Goal: Task Accomplishment & Management: Complete application form

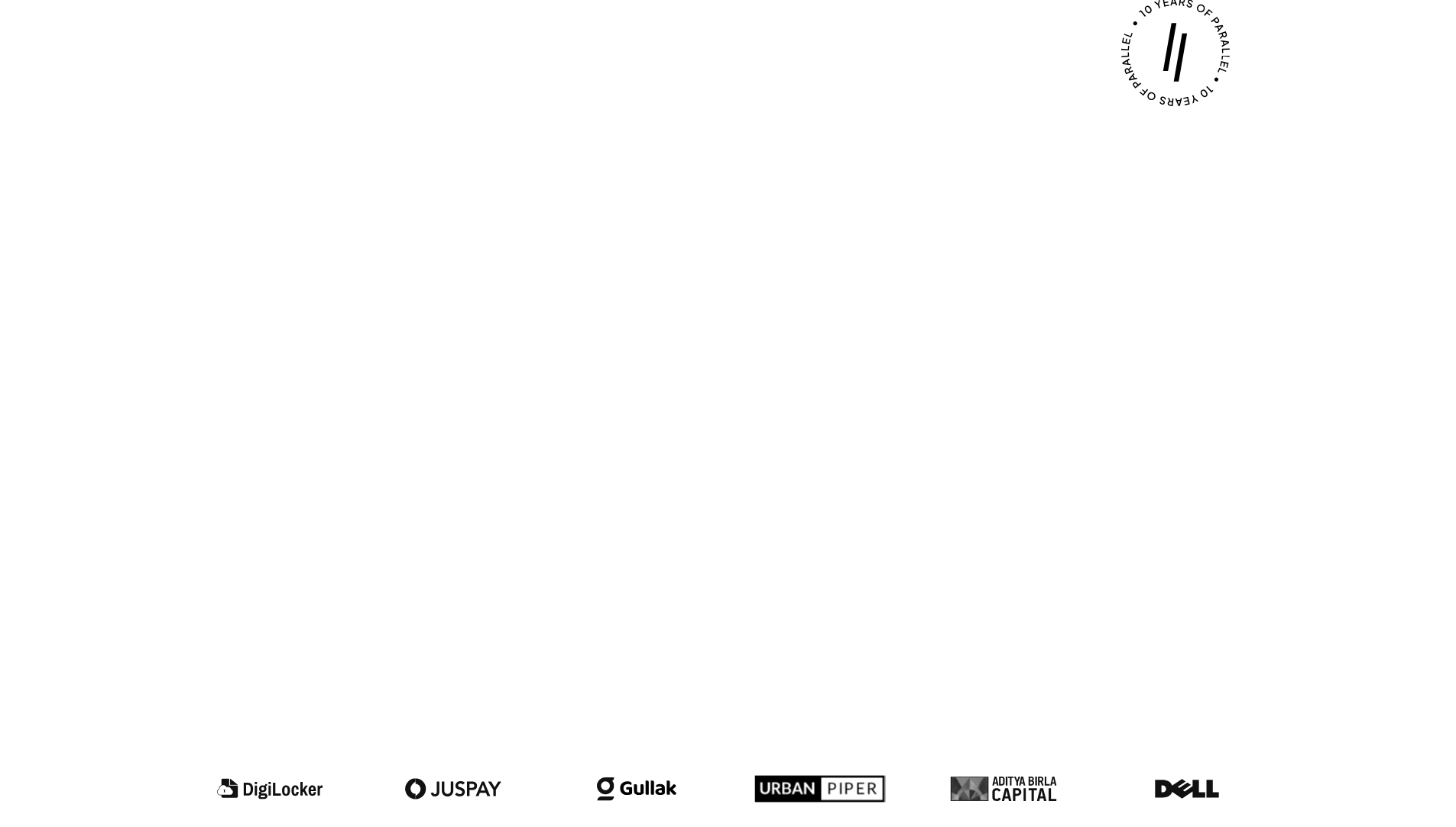
scroll to position [1318, 0]
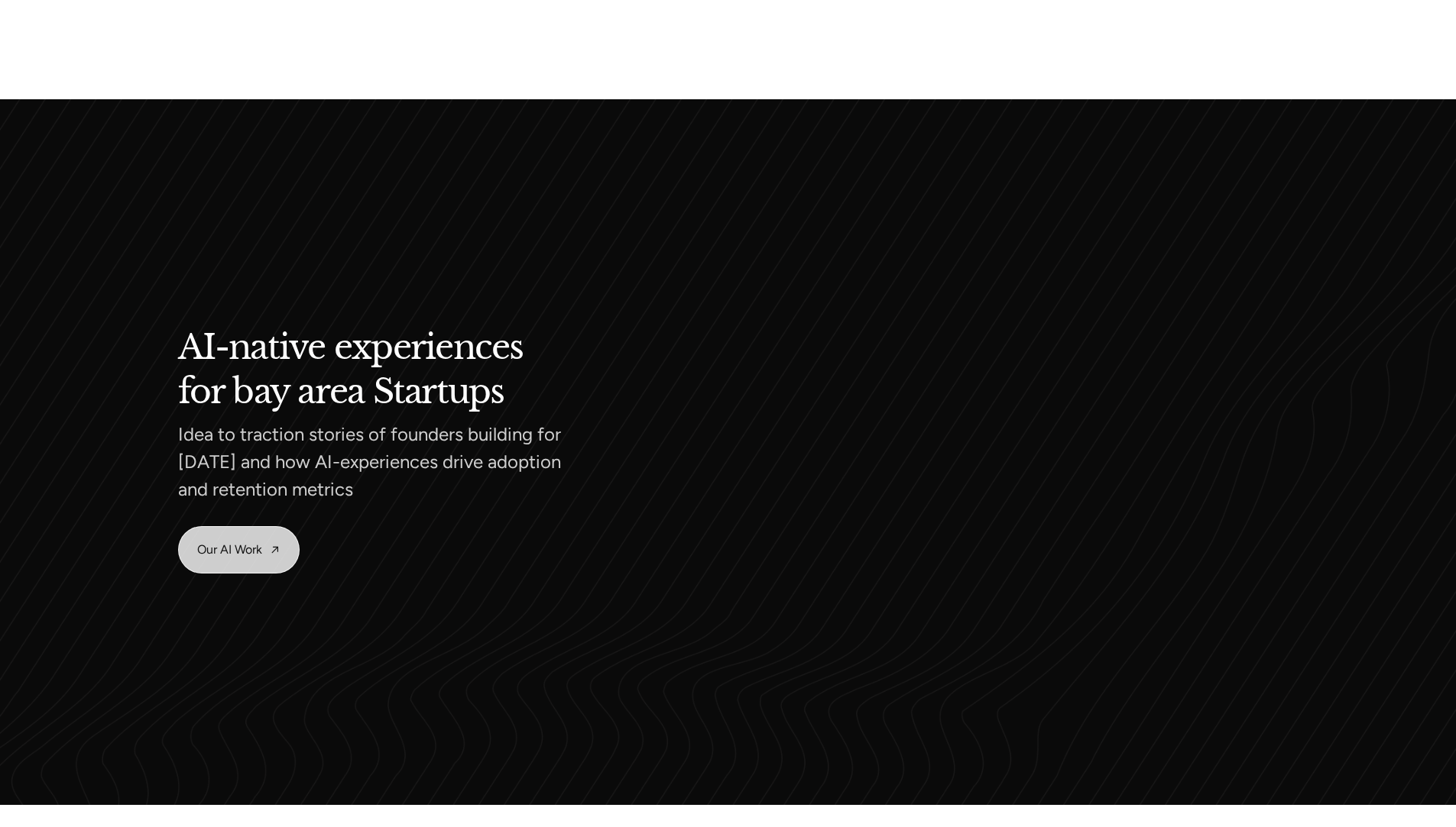
click at [239, 550] on link "Our AI Work" at bounding box center [238, 550] width 120 height 46
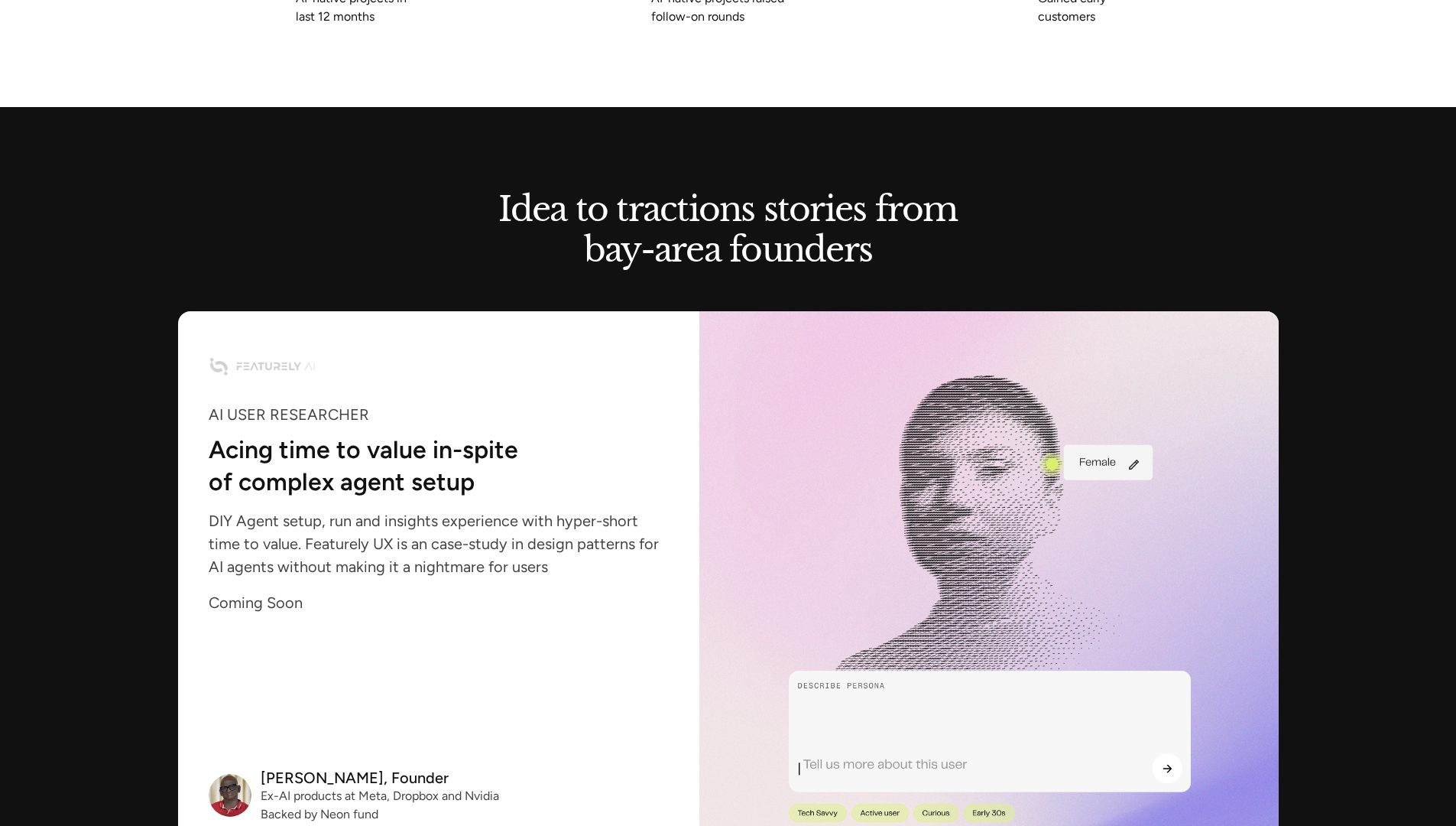
scroll to position [2147, 0]
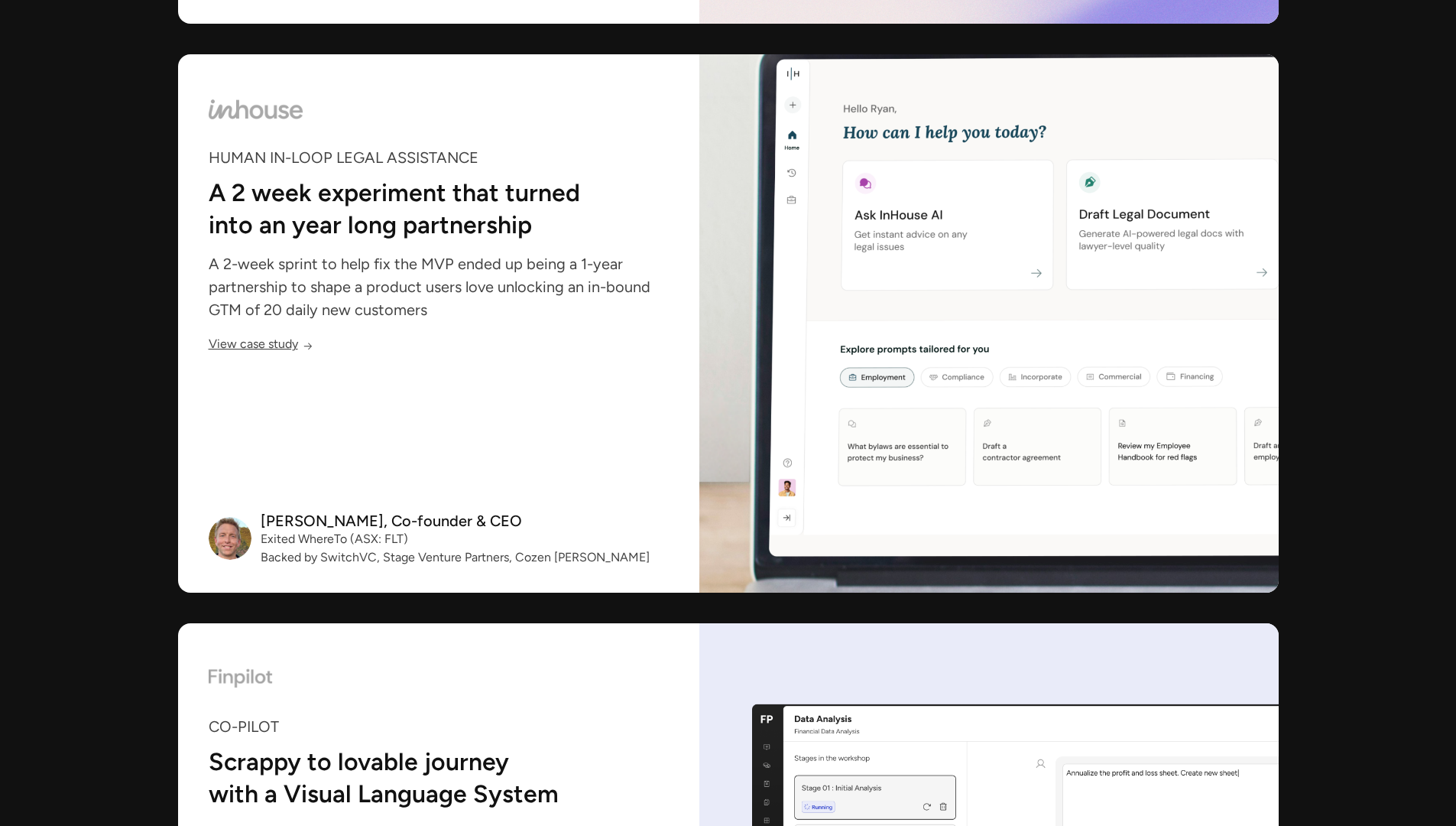
click at [261, 346] on link "View case study" at bounding box center [261, 346] width 104 height 13
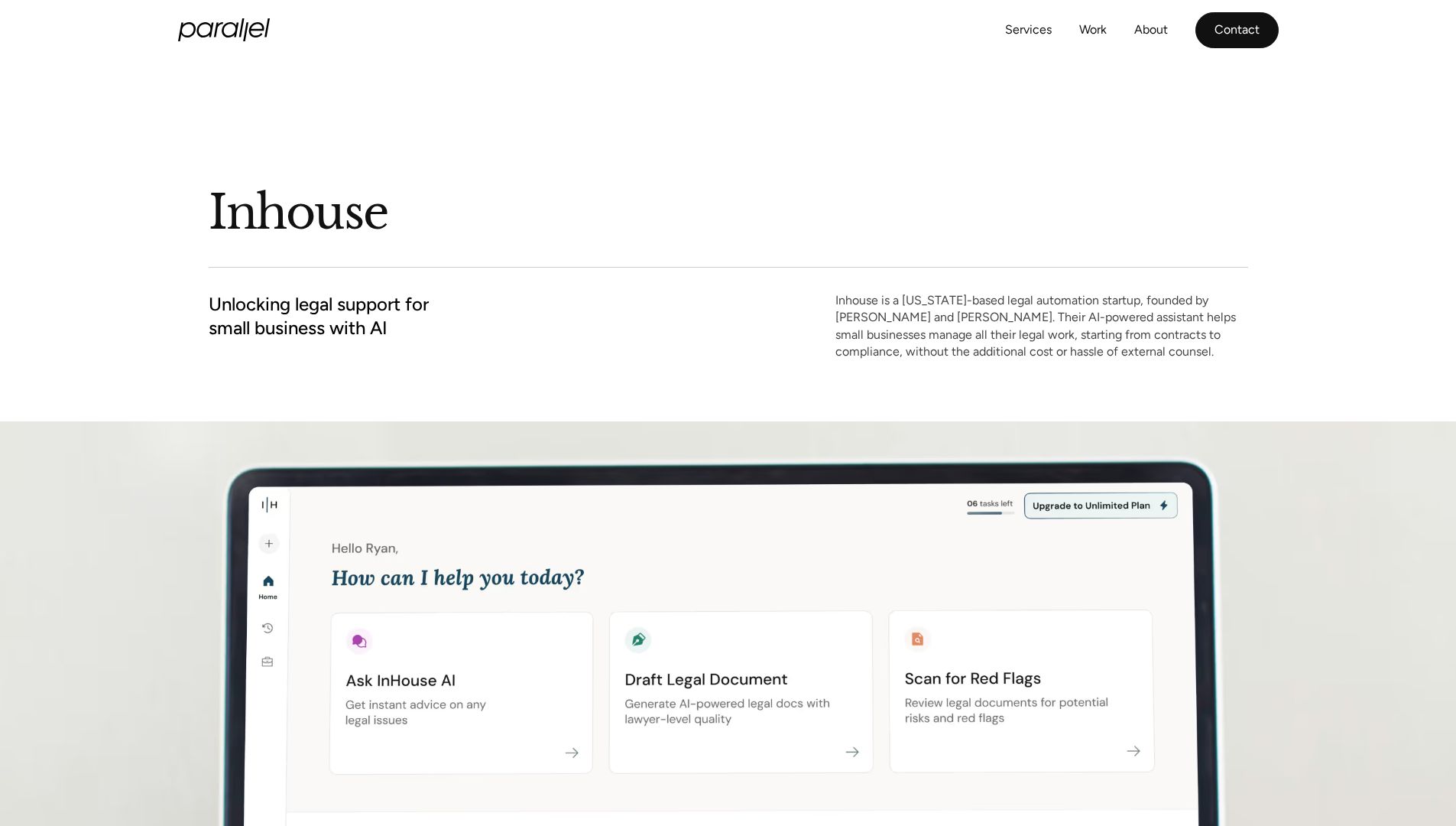
click at [1237, 30] on link "Contact" at bounding box center [1238, 30] width 83 height 36
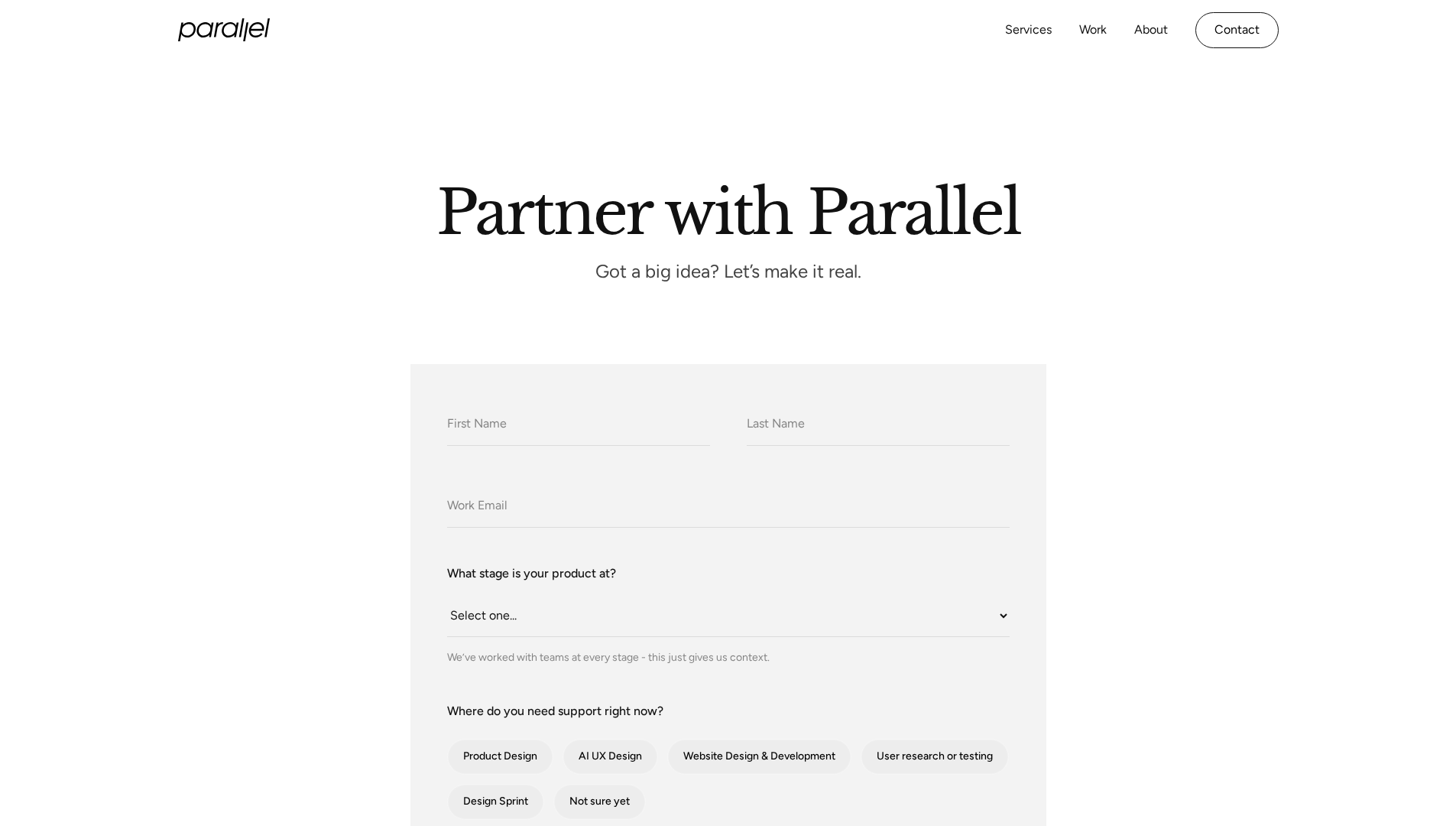
scroll to position [826, 0]
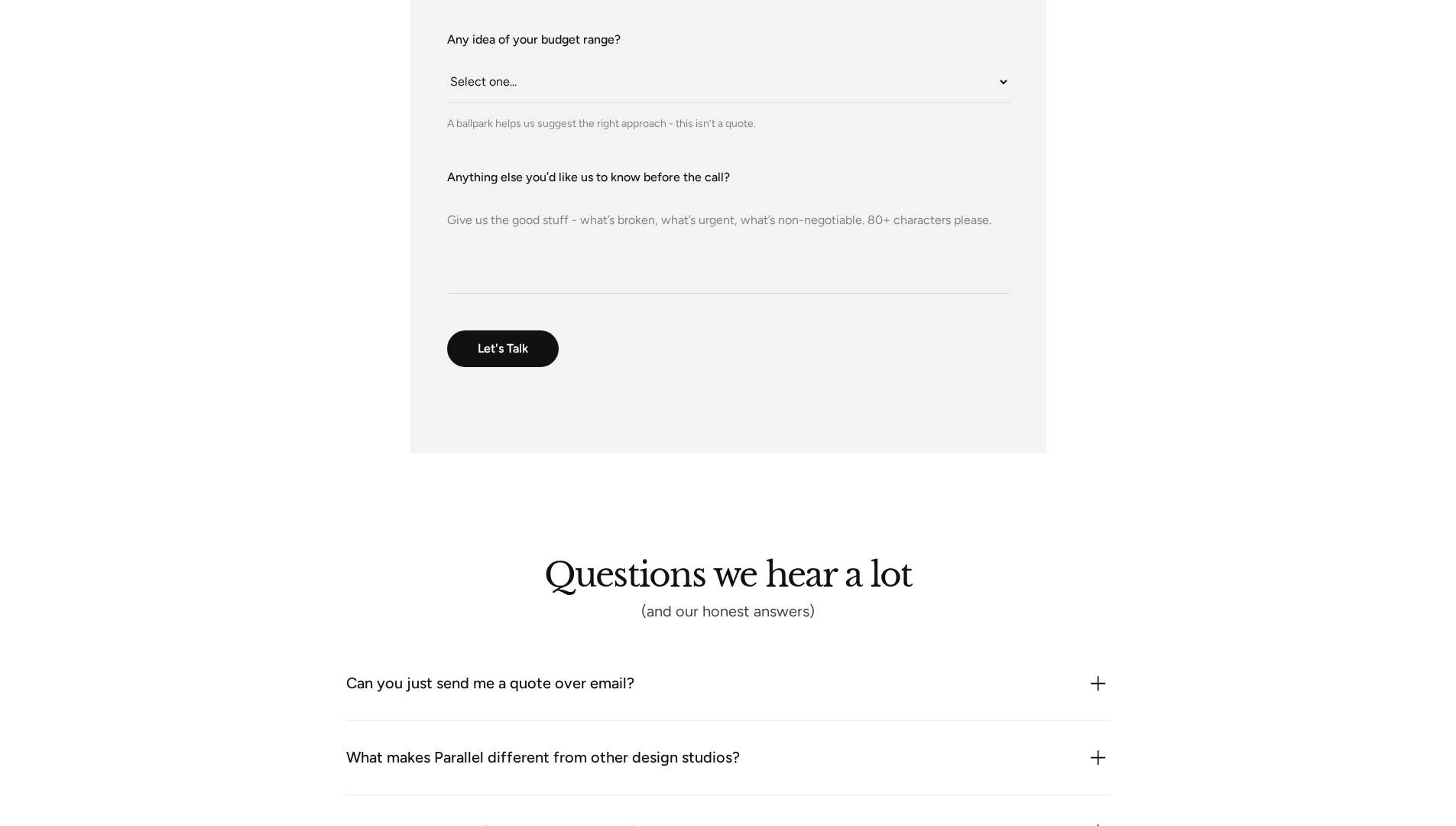
click at [728, 239] on textarea "Anything else you’d like us to know before the call?" at bounding box center [729, 240] width 563 height 107
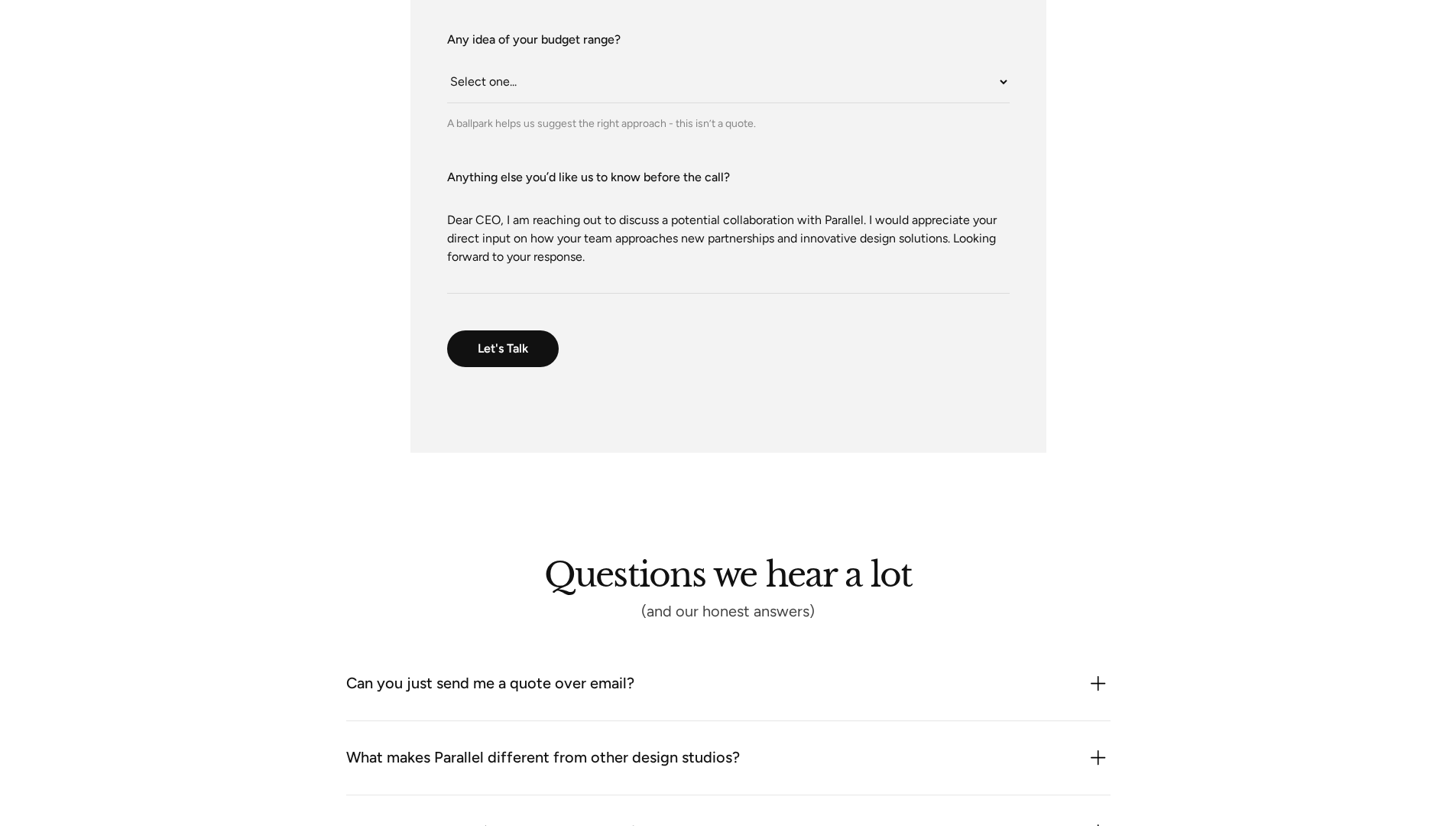
type textarea "Dear CEO, I am reaching out to discuss a potential collaboration with Parallel.…"
click at [728, 82] on select "Select one... Under $10K $10K–$25K $25K–$50K $50K+" at bounding box center [729, 82] width 563 height 42
select select "Under $10K"
click at [448, 61] on select "Select one... Under $10K $10K–$25K $25K–$50K $50K+" at bounding box center [729, 82] width 563 height 42
